Goal: Transaction & Acquisition: Book appointment/travel/reservation

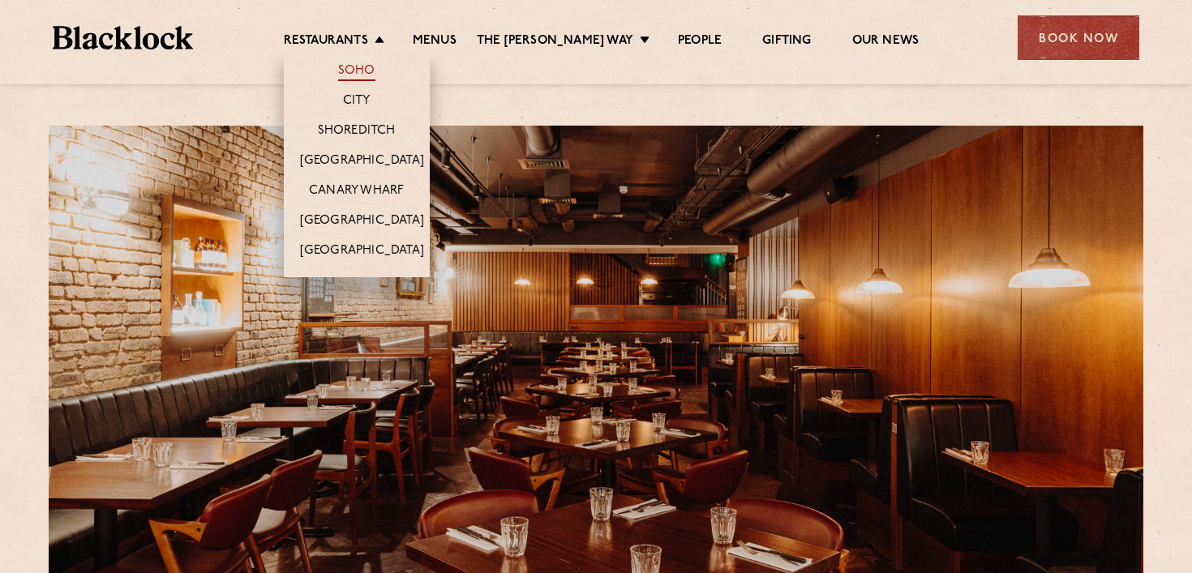
click at [365, 70] on link "Soho" at bounding box center [356, 72] width 37 height 18
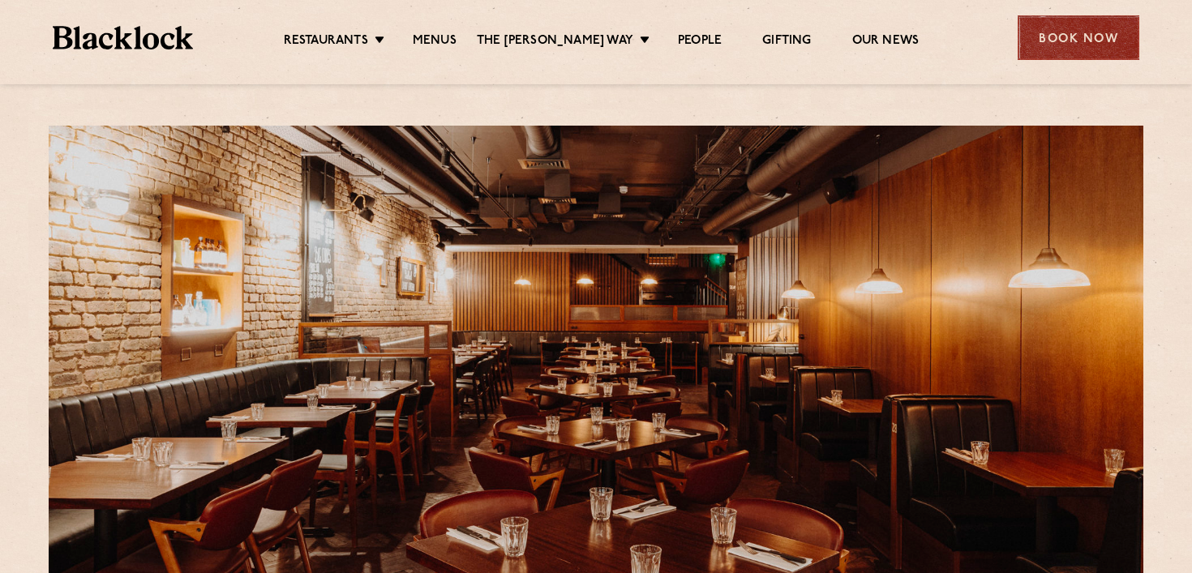
click at [1081, 54] on div "Book Now" at bounding box center [1078, 37] width 122 height 45
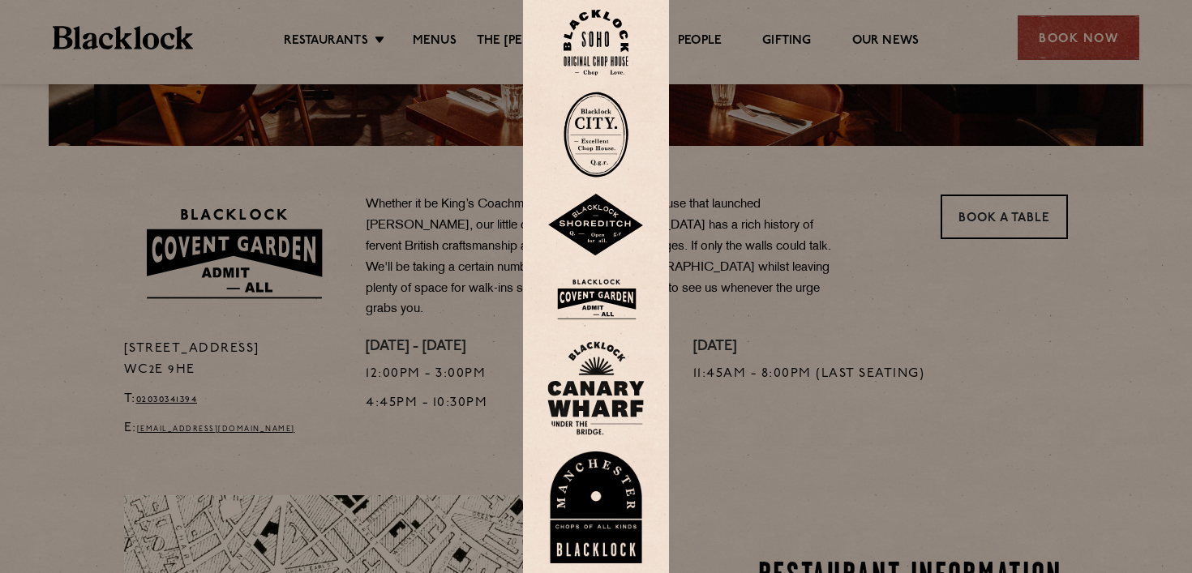
scroll to position [555, 0]
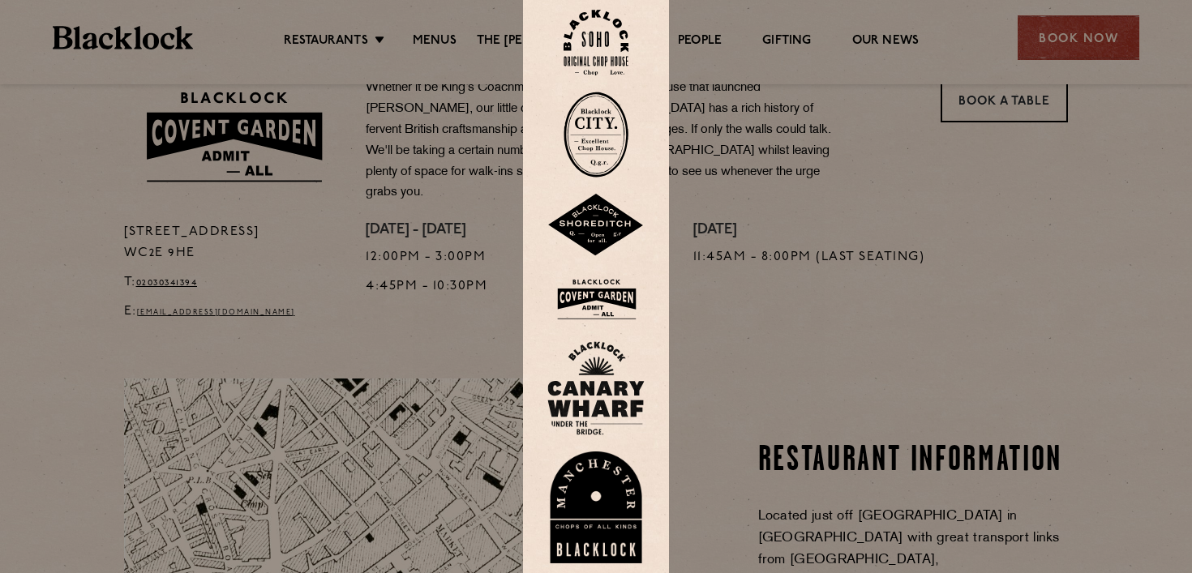
click at [710, 256] on div at bounding box center [596, 286] width 1192 height 573
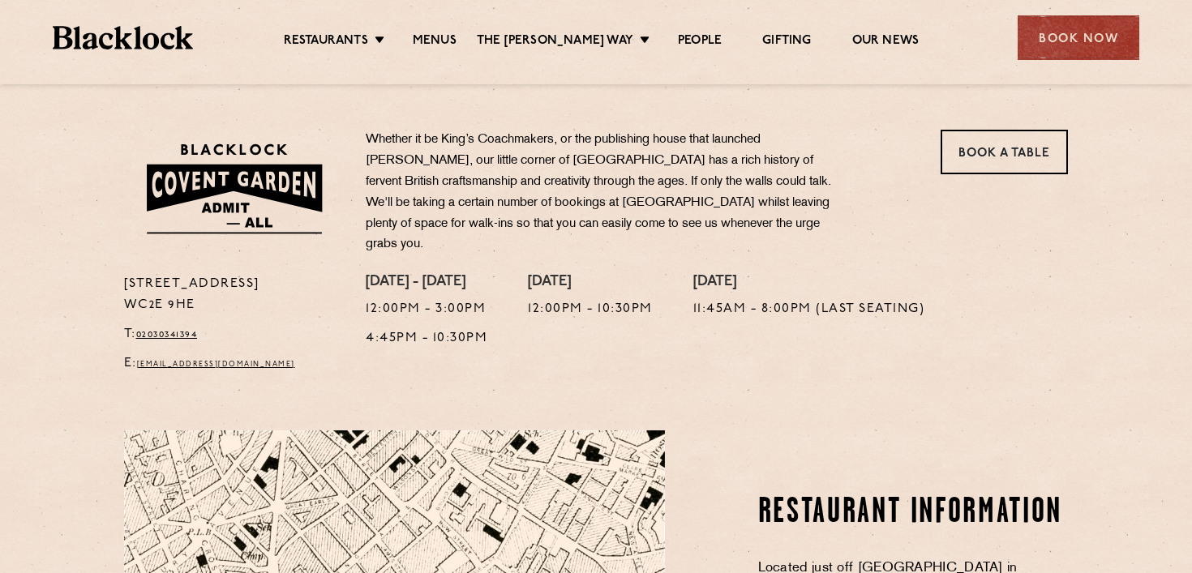
scroll to position [502, 0]
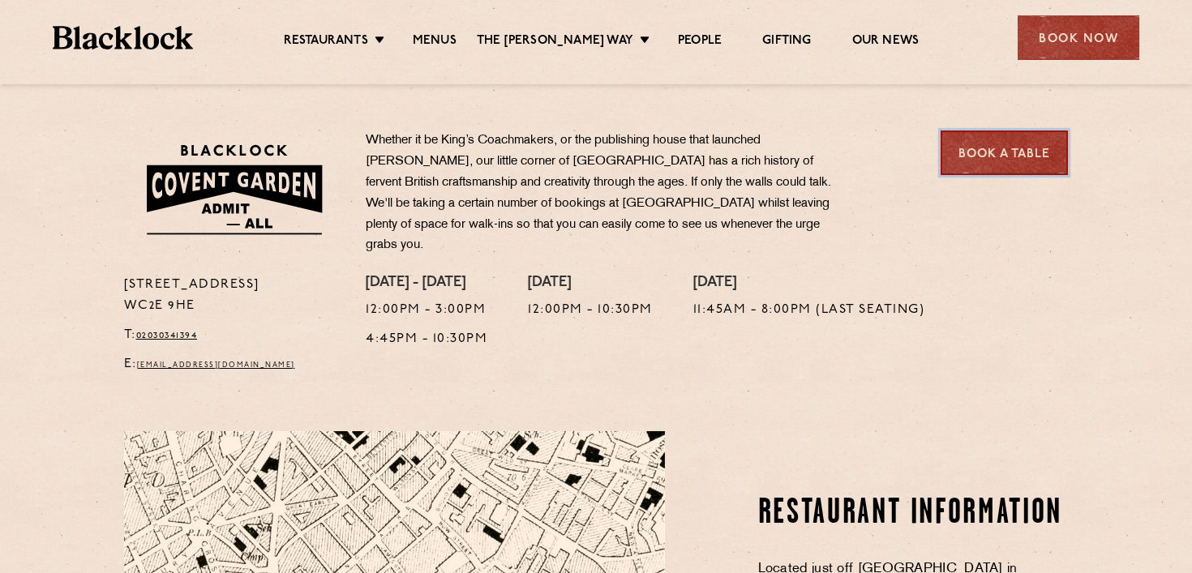
click at [972, 169] on link "Book a Table" at bounding box center [1003, 153] width 127 height 45
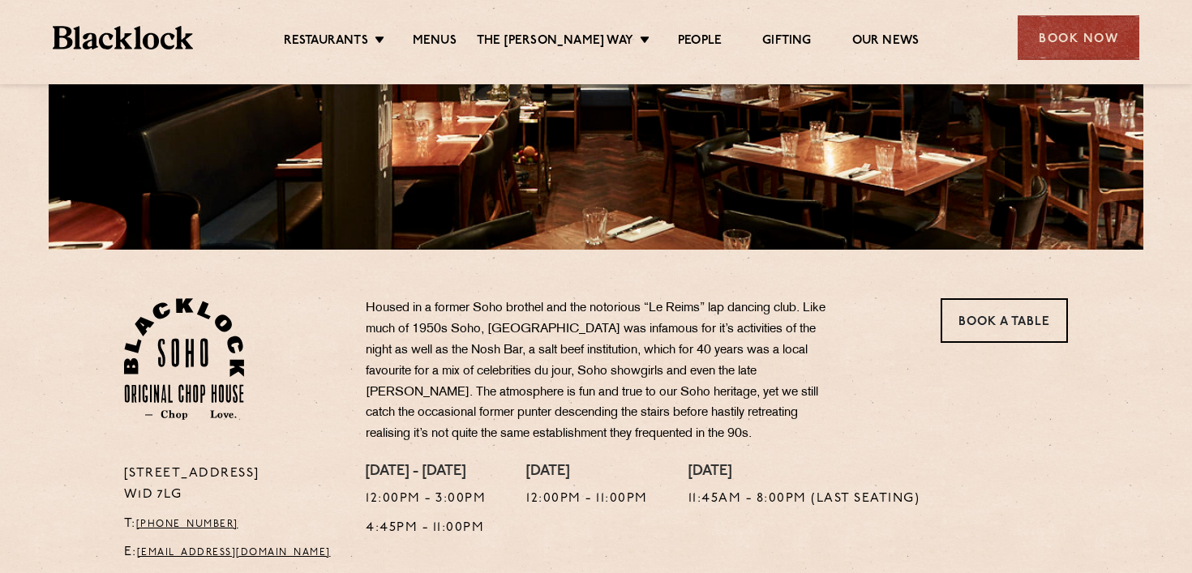
scroll to position [369, 0]
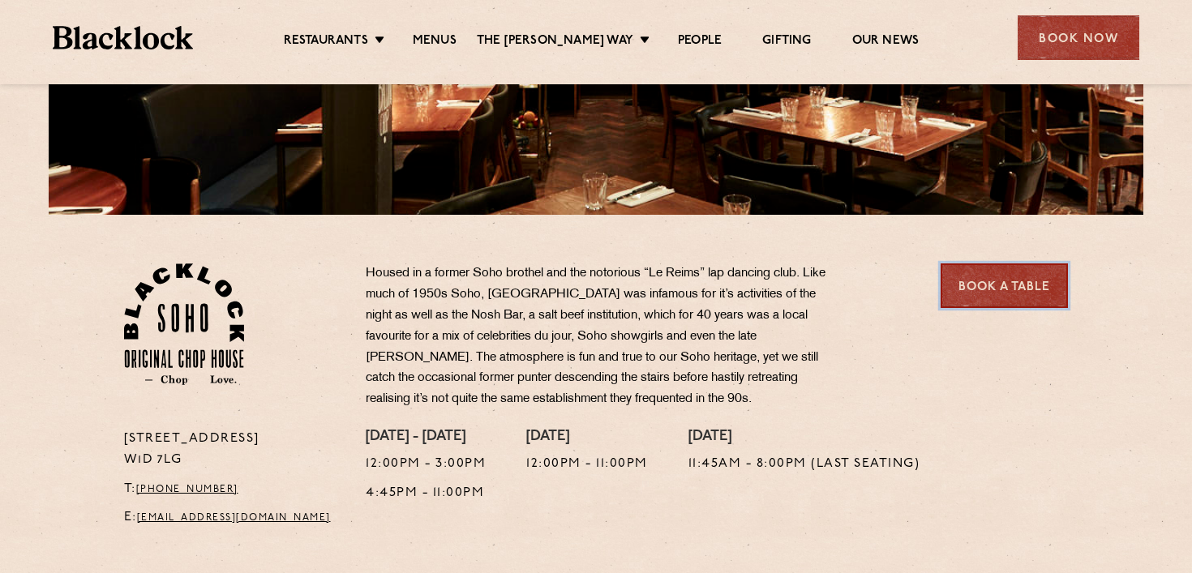
click at [986, 285] on link "Book a Table" at bounding box center [1003, 285] width 127 height 45
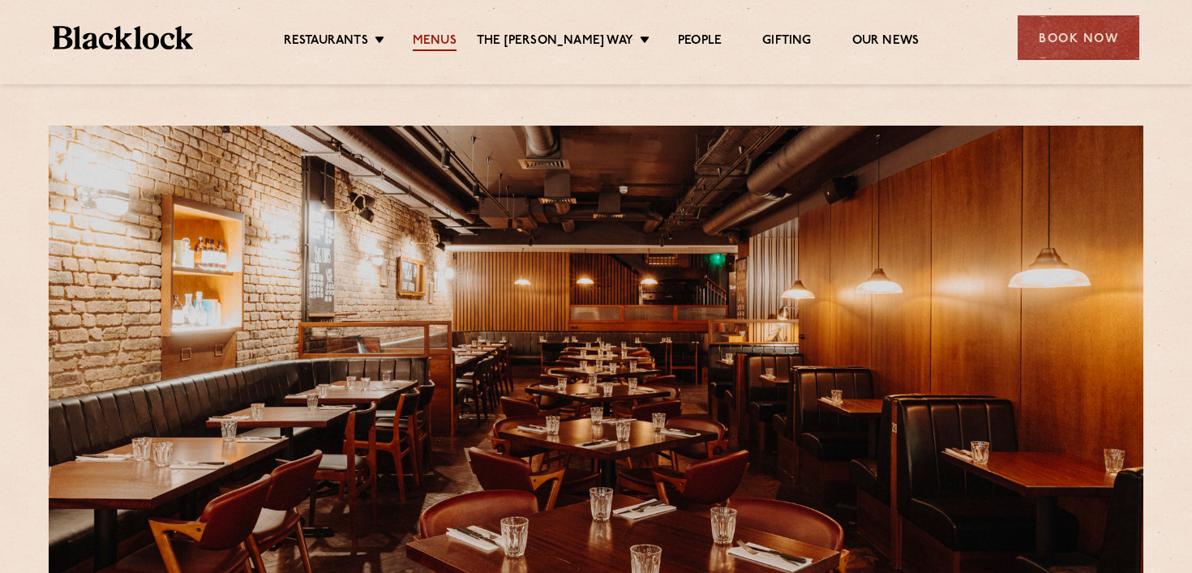
click at [434, 42] on link "Menus" at bounding box center [435, 42] width 44 height 18
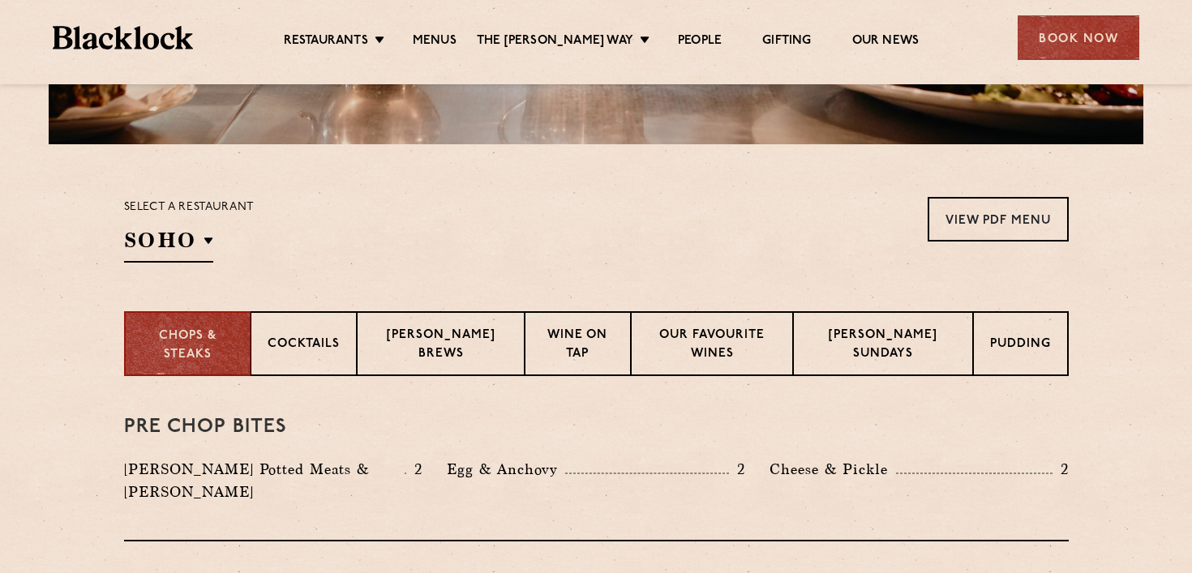
scroll to position [440, 0]
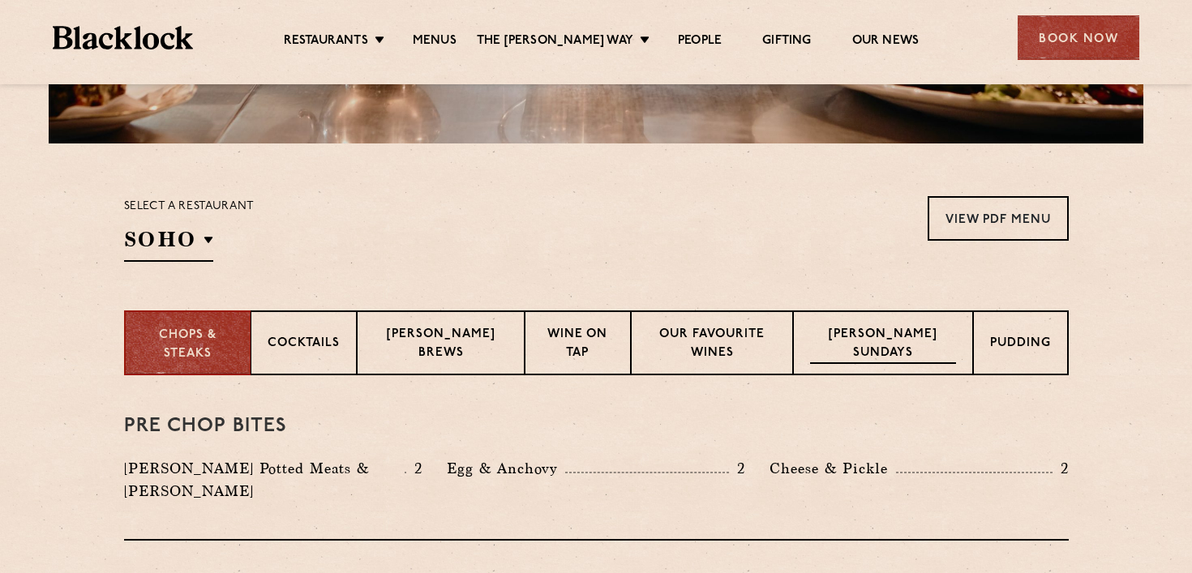
click at [902, 355] on p "[PERSON_NAME] Sundays" at bounding box center [883, 345] width 146 height 38
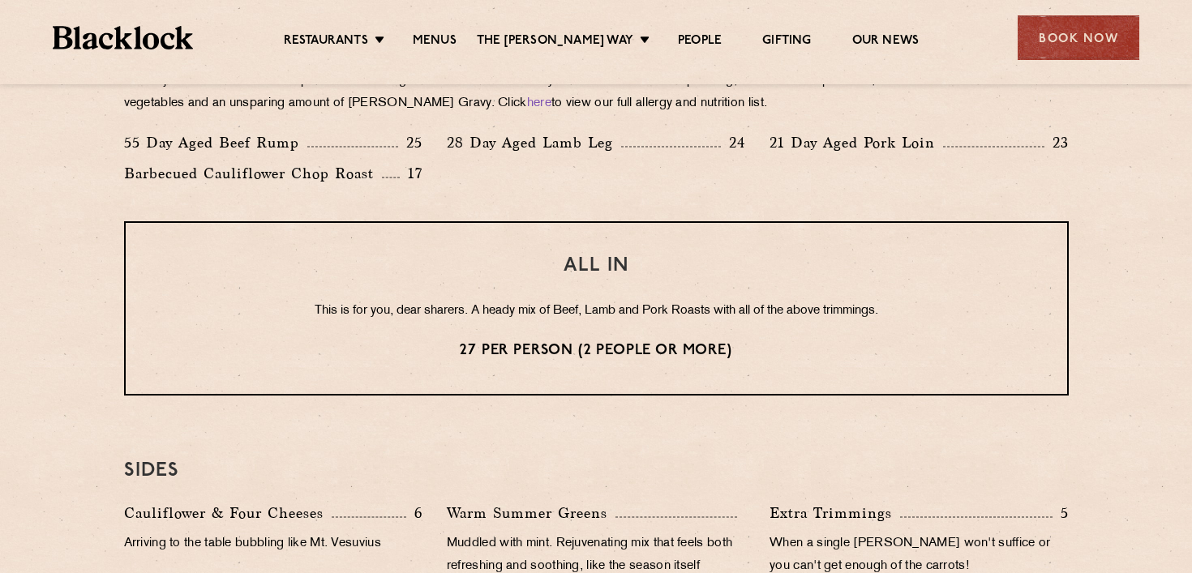
scroll to position [1175, 0]
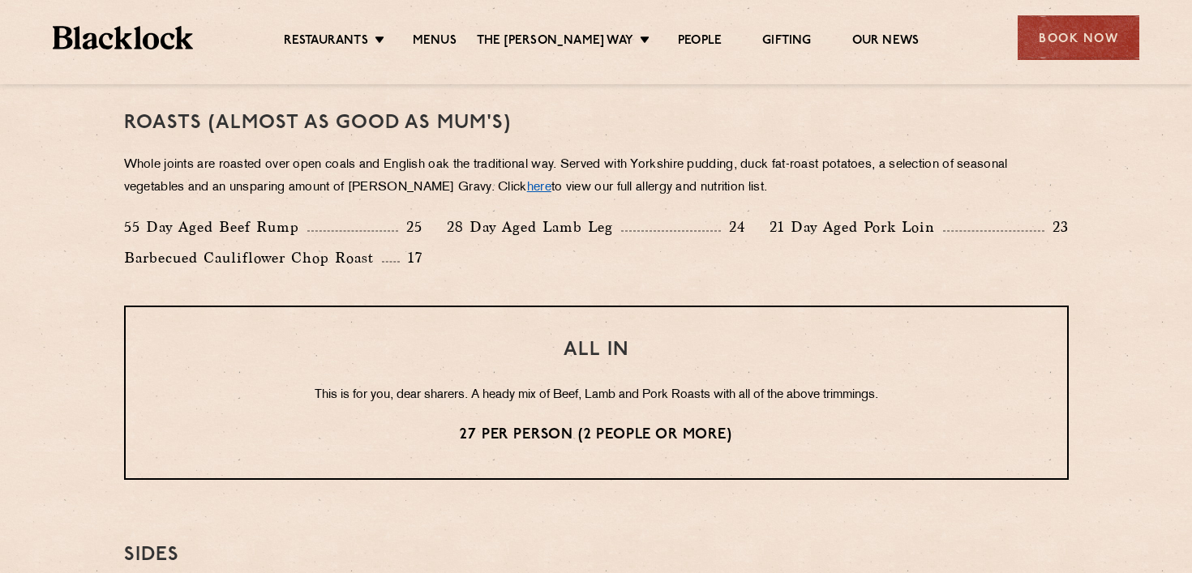
click at [527, 182] on link "here" at bounding box center [539, 188] width 24 height 12
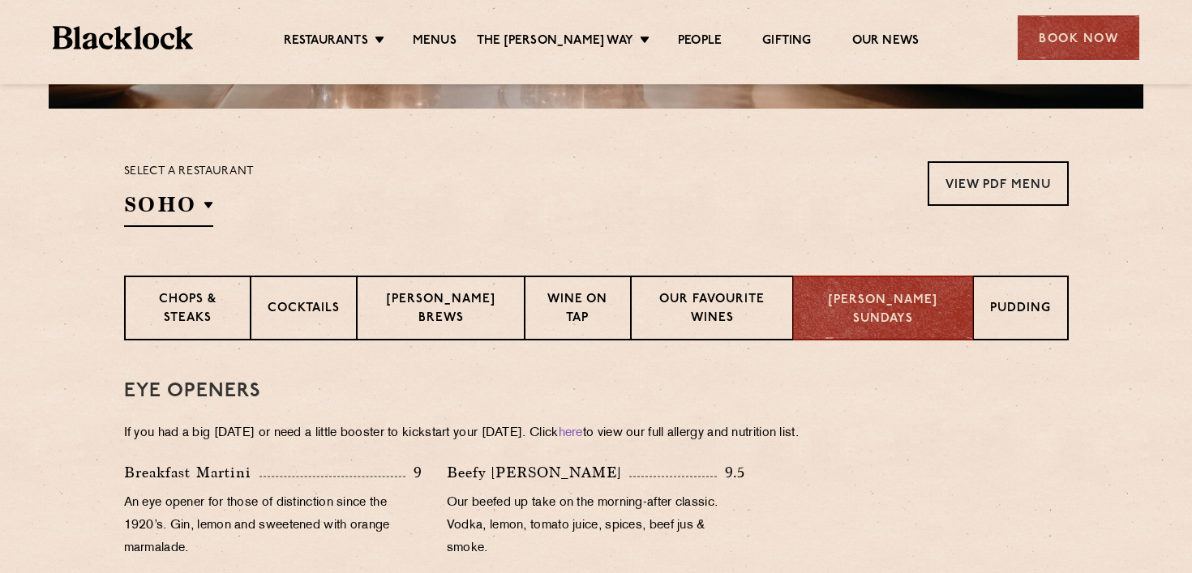
scroll to position [0, 0]
